Goal: Navigation & Orientation: Find specific page/section

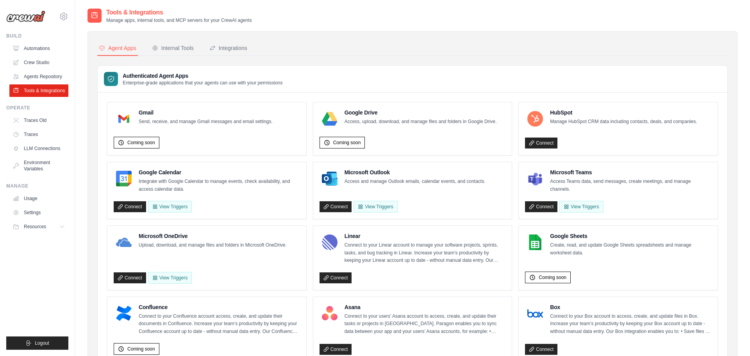
click at [189, 144] on div "Coming soon" at bounding box center [207, 141] width 186 height 15
click at [193, 124] on p "Send, receive, and manage Gmail messages and email settings." at bounding box center [206, 122] width 134 height 8
click at [339, 148] on div "Google Drive Access, upload, download, and manage files and folders in Google D…" at bounding box center [412, 128] width 199 height 53
click at [359, 140] on span "Coming soon" at bounding box center [347, 142] width 28 height 6
click at [416, 138] on div "Coming soon" at bounding box center [412, 141] width 186 height 15
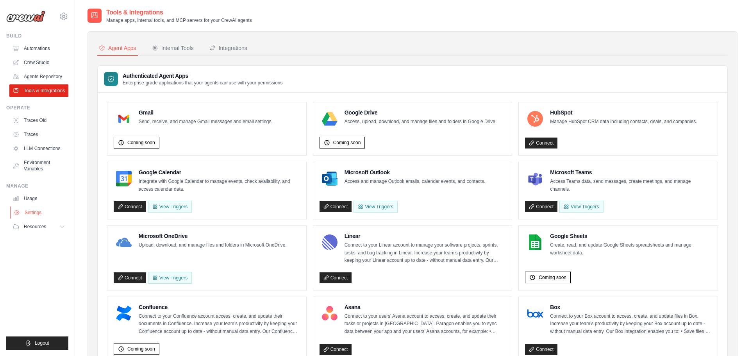
click at [50, 219] on link "Settings" at bounding box center [39, 212] width 59 height 12
click at [241, 49] on div "Integrations" at bounding box center [228, 48] width 38 height 8
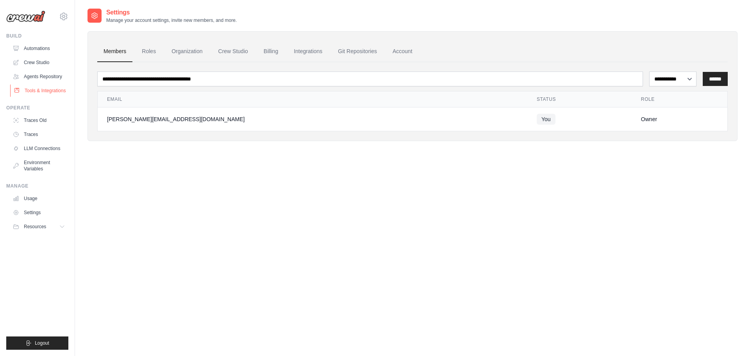
click at [45, 90] on link "Tools & Integrations" at bounding box center [39, 90] width 59 height 12
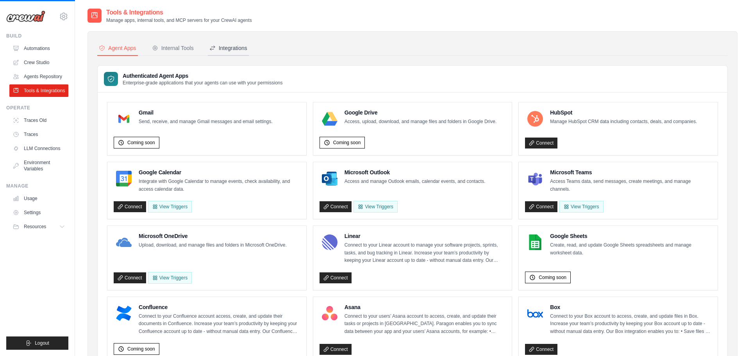
click at [232, 46] on div "Integrations" at bounding box center [228, 48] width 38 height 8
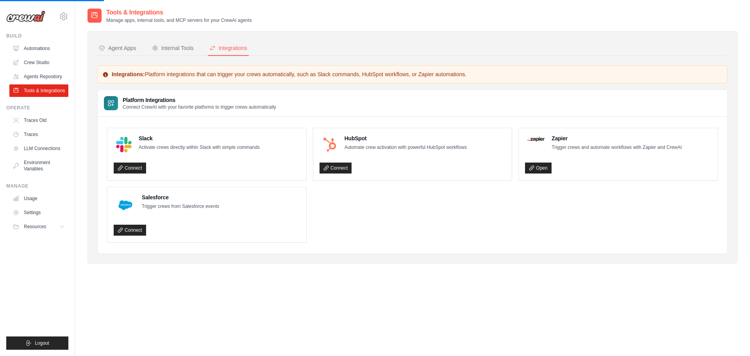
click at [414, 226] on ul "Slack Activate crews directly within Slack with simple commands Connect HubSpot…" at bounding box center [412, 185] width 611 height 115
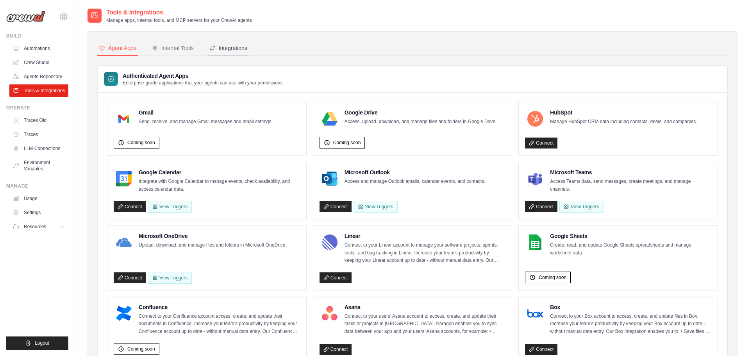
click at [229, 48] on div "Integrations" at bounding box center [228, 48] width 38 height 8
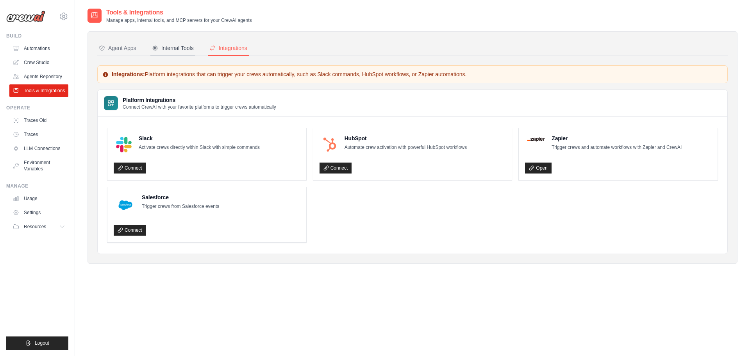
click at [178, 44] on div "Internal Tools" at bounding box center [173, 48] width 42 height 8
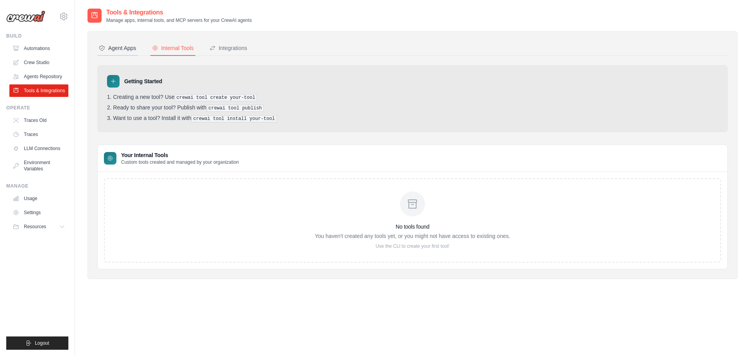
click at [118, 51] on div "Agent Apps" at bounding box center [117, 48] width 37 height 8
